Goal: Information Seeking & Learning: Learn about a topic

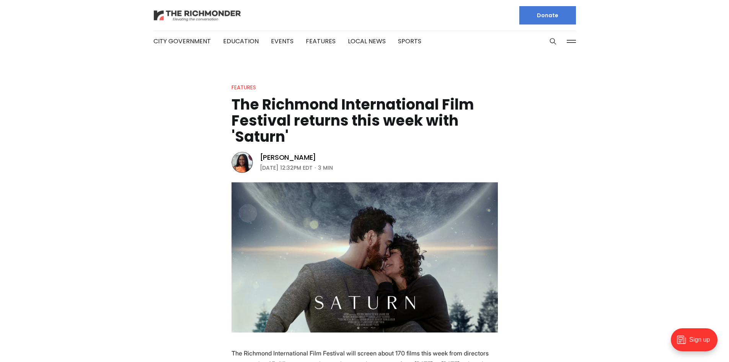
click at [177, 20] on img at bounding box center [198, 15] width 88 height 13
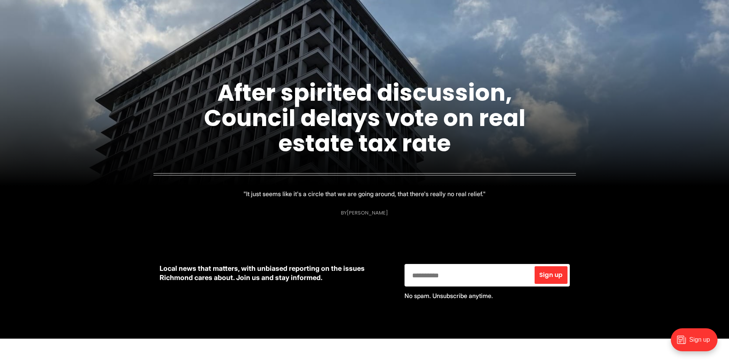
scroll to position [38, 0]
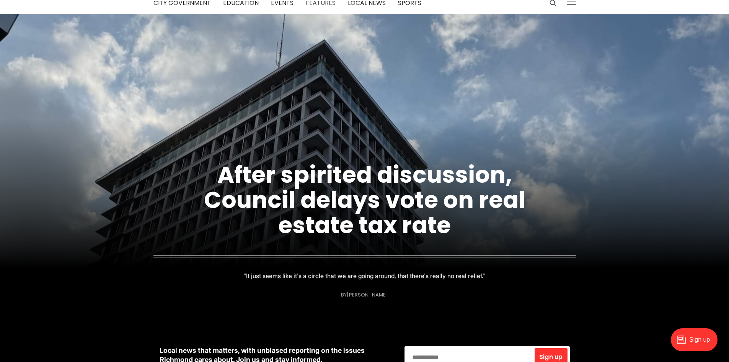
click at [314, 2] on link "Features" at bounding box center [321, 2] width 30 height 9
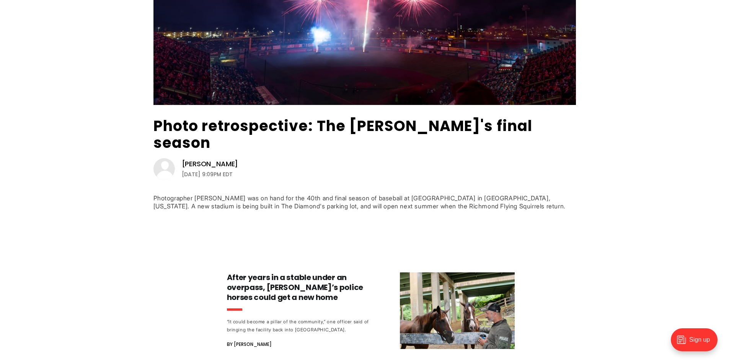
scroll to position [191, 0]
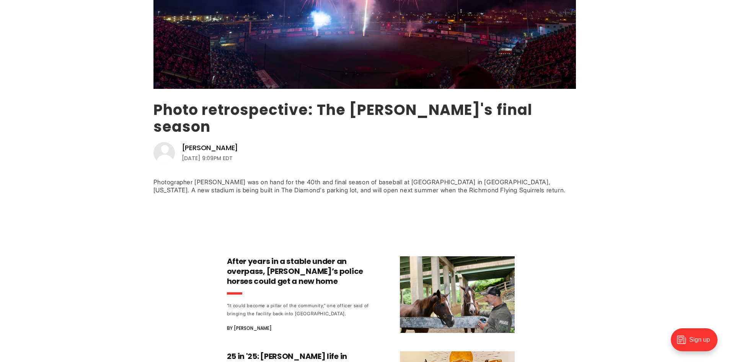
click at [200, 113] on link "Photo retrospective: The [PERSON_NAME]'s final season" at bounding box center [343, 118] width 379 height 37
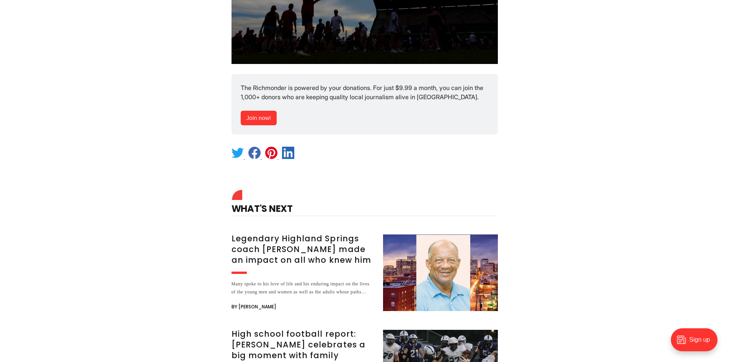
scroll to position [9726, 0]
